Goal: Check status

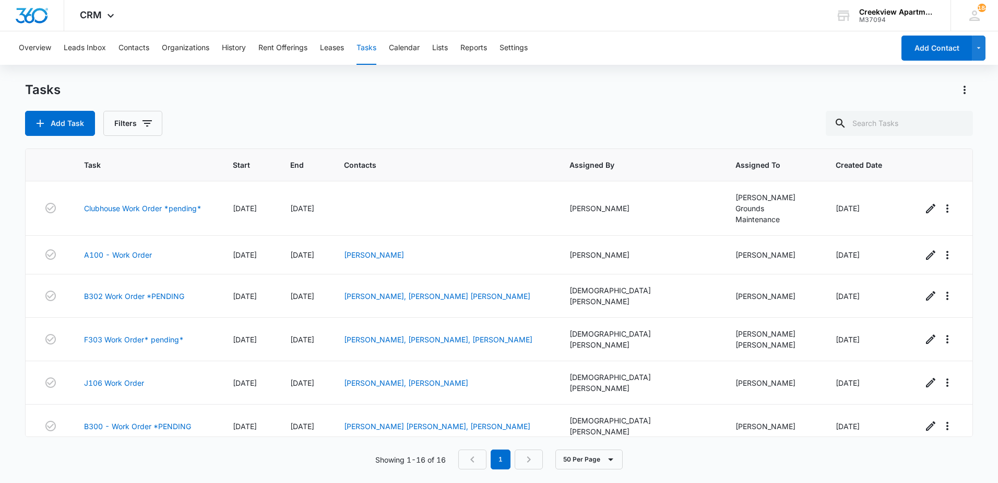
scroll to position [372, 0]
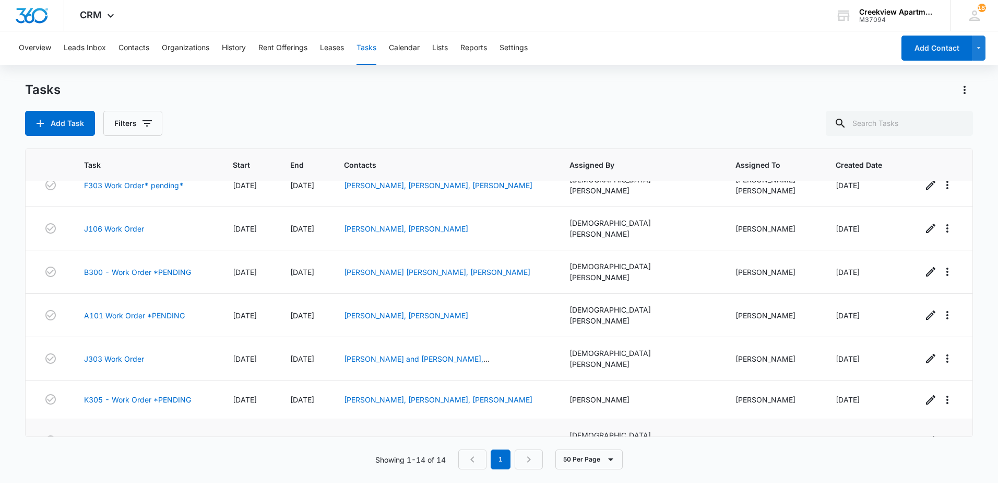
scroll to position [295, 0]
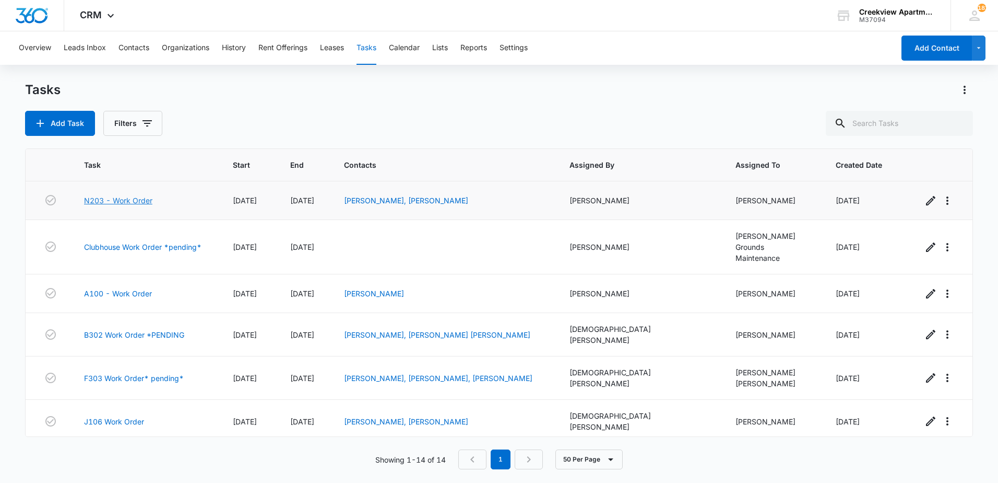
click at [134, 200] on link "N203 - Work Order" at bounding box center [118, 200] width 68 height 11
